Goal: Task Accomplishment & Management: Use online tool/utility

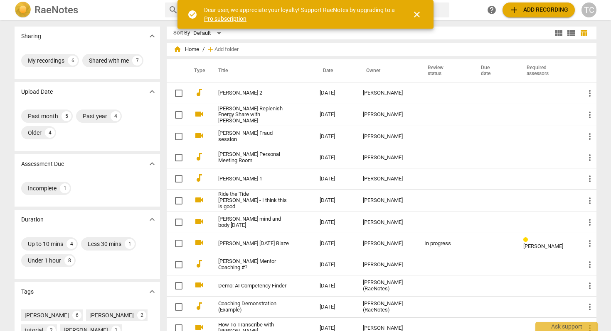
click at [510, 8] on span "add" at bounding box center [514, 10] width 10 height 10
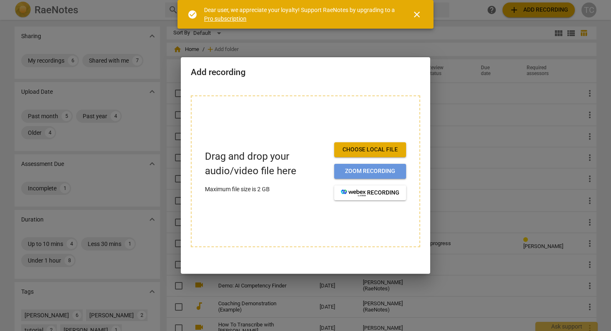
click at [363, 170] on span "Zoom recording" at bounding box center [370, 171] width 59 height 8
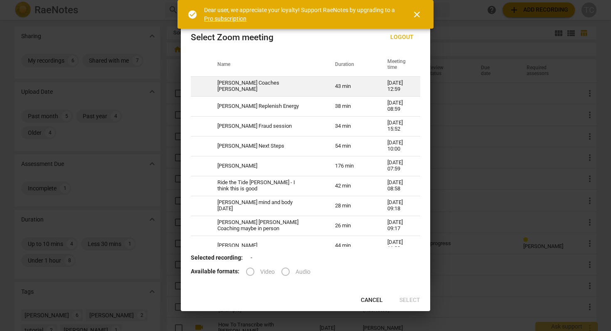
click at [263, 83] on td "[PERSON_NAME] Coaches [PERSON_NAME]" at bounding box center [266, 86] width 118 height 20
radio input "true"
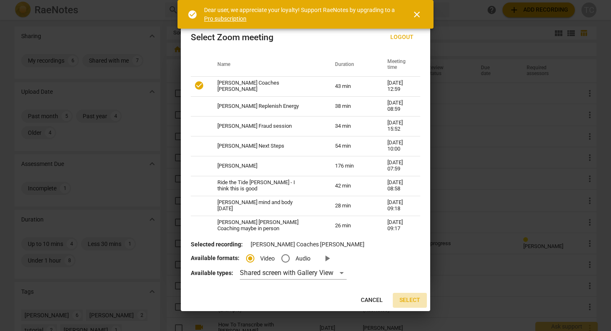
click at [406, 295] on button "Select" at bounding box center [410, 300] width 34 height 15
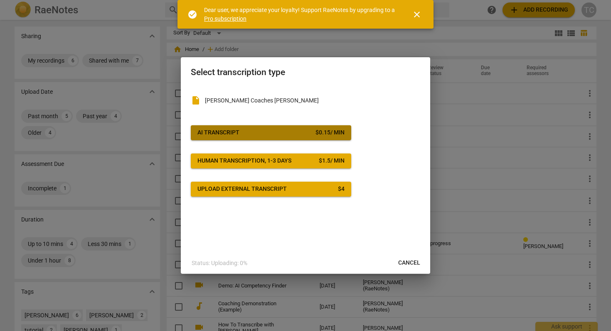
click at [271, 130] on span "AI Transcript $ 0.15 / min" at bounding box center [270, 133] width 147 height 8
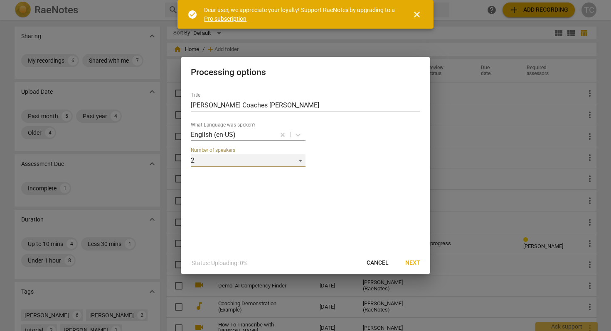
click at [293, 161] on div "2" at bounding box center [248, 160] width 115 height 13
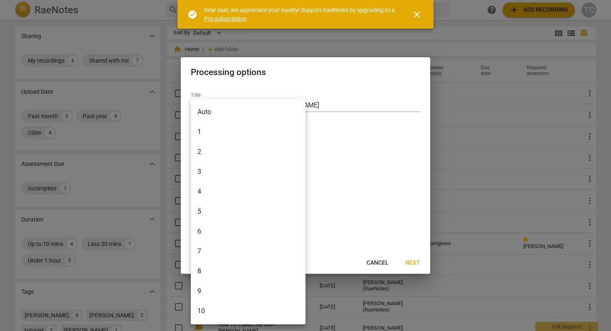
click at [281, 151] on li "2" at bounding box center [248, 152] width 115 height 20
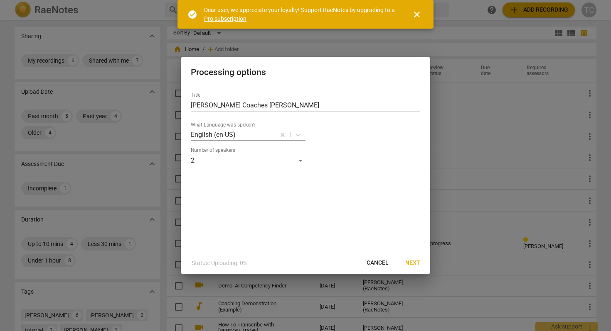
click at [327, 178] on div "Title Tracy Coaches Sharon What Language was spoken? English (en-US) Number of …" at bounding box center [305, 169] width 249 height 167
click at [275, 106] on input "[PERSON_NAME] Coaches [PERSON_NAME]" at bounding box center [305, 105] width 229 height 13
click at [411, 262] on span "Next" at bounding box center [412, 263] width 15 height 8
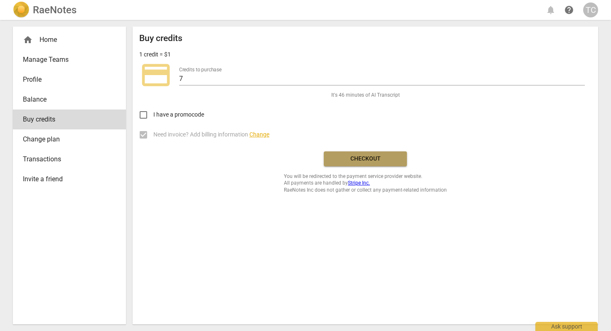
click at [368, 157] on span "Checkout" at bounding box center [365, 159] width 70 height 8
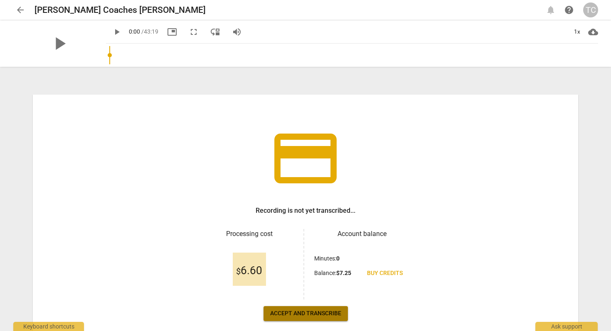
click at [305, 310] on span "Accept and transcribe" at bounding box center [305, 314] width 71 height 8
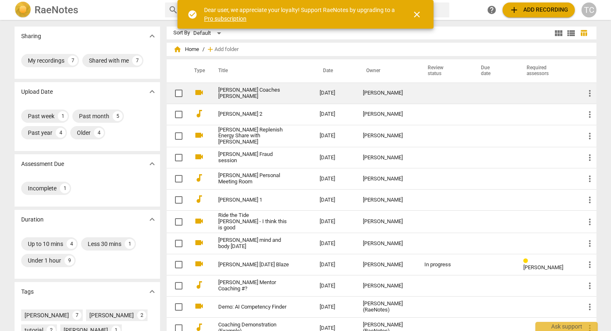
click at [236, 92] on link "[PERSON_NAME] Coaches [PERSON_NAME]" at bounding box center [253, 93] width 71 height 12
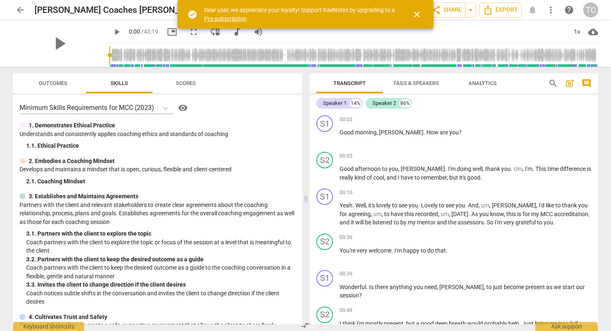
click at [184, 83] on span "Scores" at bounding box center [186, 83] width 20 height 6
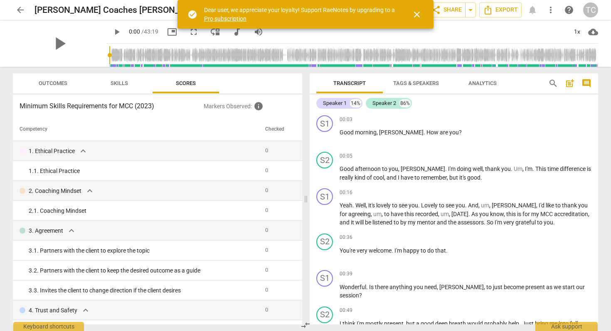
click at [110, 82] on span "Skills" at bounding box center [119, 83] width 37 height 11
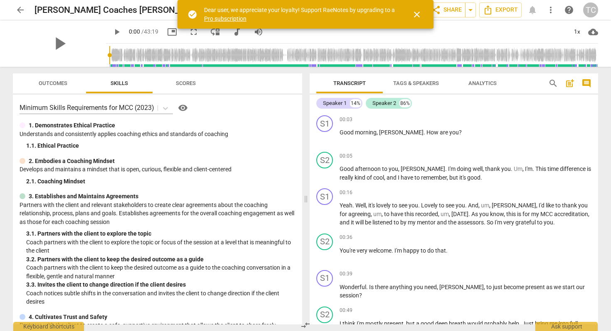
click at [65, 85] on span "Outcomes" at bounding box center [53, 83] width 29 height 6
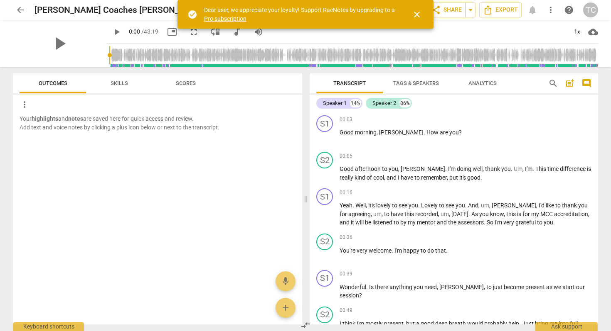
click at [417, 14] on span "close" at bounding box center [417, 15] width 10 height 10
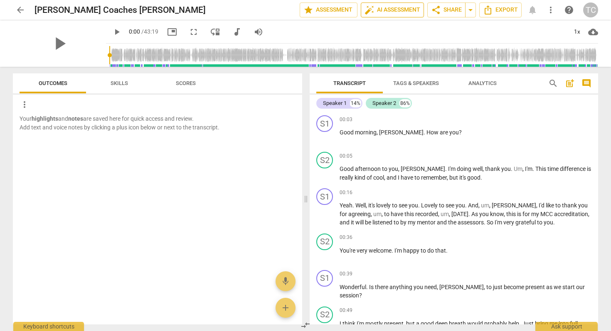
click at [385, 8] on span "auto_fix_high AI Assessment" at bounding box center [392, 10] width 56 height 10
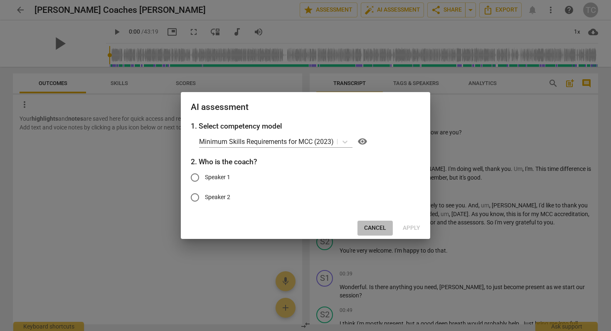
click at [372, 225] on span "Cancel" at bounding box center [375, 228] width 22 height 8
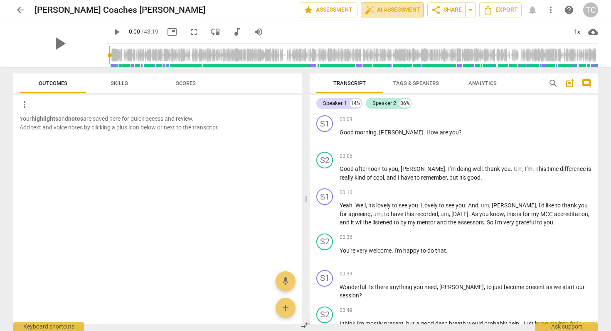
click at [379, 11] on span "auto_fix_high AI Assessment" at bounding box center [392, 10] width 56 height 10
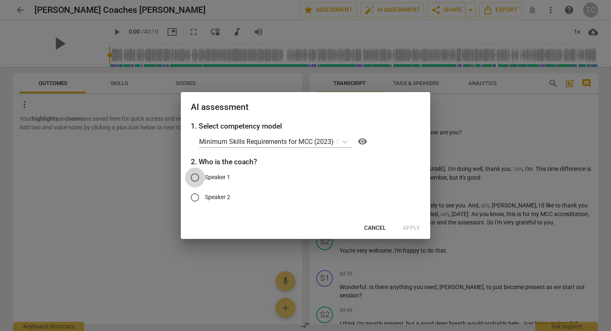
click at [195, 175] on input "Speaker 1" at bounding box center [195, 178] width 20 height 20
radio input "true"
click at [414, 228] on span "Apply" at bounding box center [411, 228] width 17 height 8
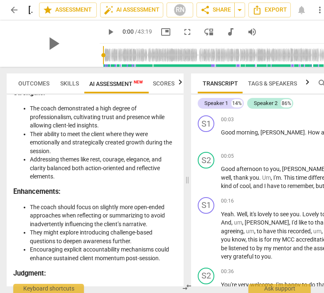
scroll to position [0, 39]
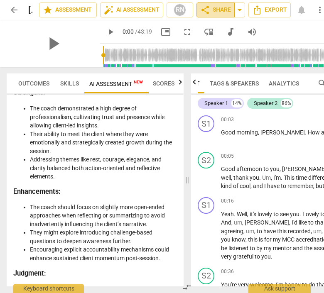
click at [218, 4] on button "share Share" at bounding box center [215, 9] width 38 height 15
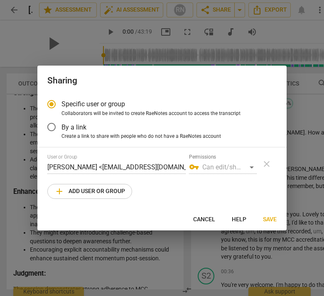
click at [104, 191] on span "add Add user or group" at bounding box center [89, 192] width 71 height 10
radio input "false"
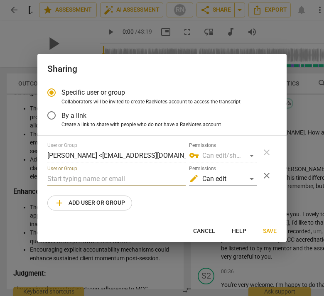
click at [105, 175] on input "text" at bounding box center [116, 178] width 138 height 13
paste input "[PERSON_NAME][EMAIL_ADDRESS][PERSON_NAME][DOMAIN_NAME]"
type input "[PERSON_NAME][EMAIL_ADDRESS][PERSON_NAME][DOMAIN_NAME]"
click at [274, 229] on span "Save" at bounding box center [270, 231] width 14 height 8
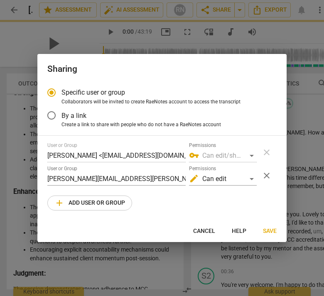
radio input "false"
